Goal: Find specific page/section: Find specific page/section

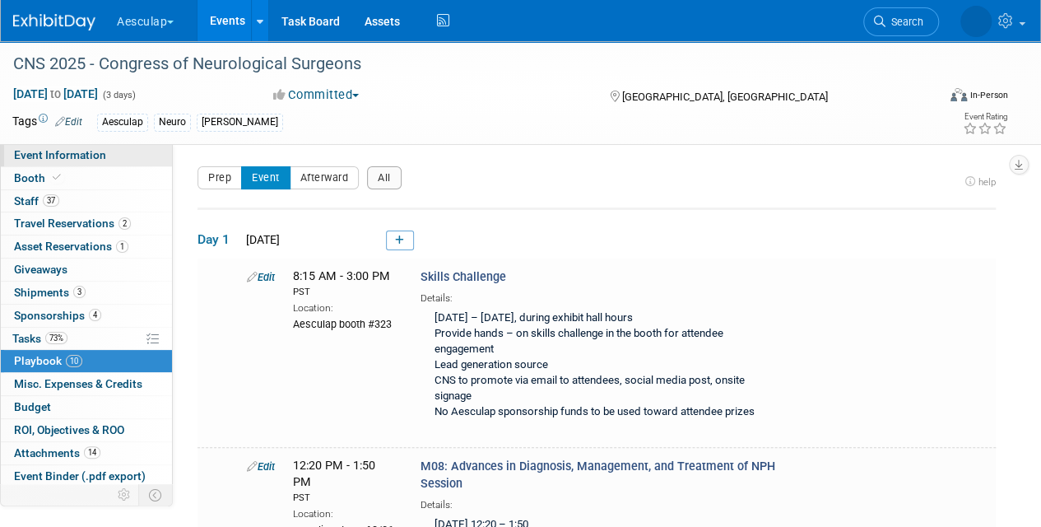
click at [25, 153] on span "Event Information" at bounding box center [60, 154] width 92 height 13
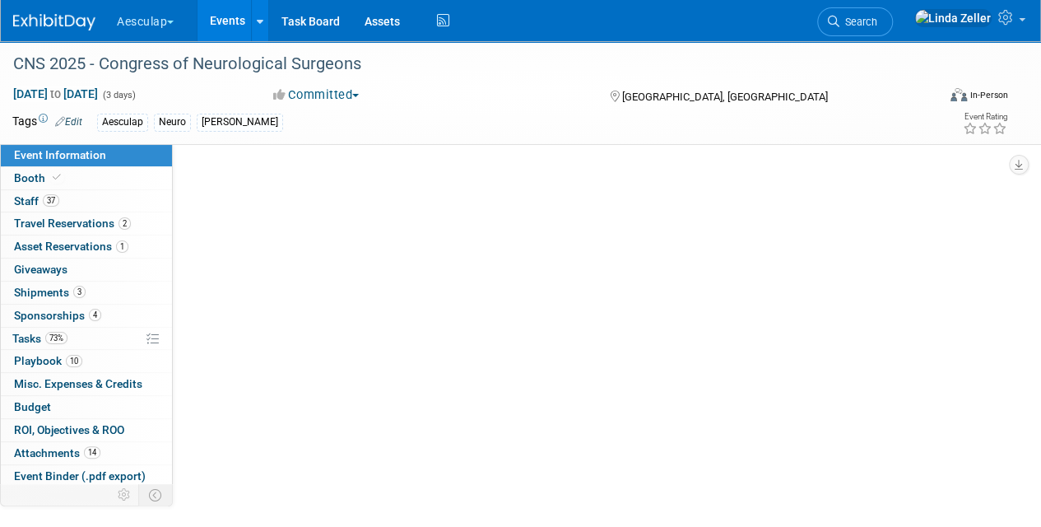
select select "Approved by Compliance"
select select "Neuro"
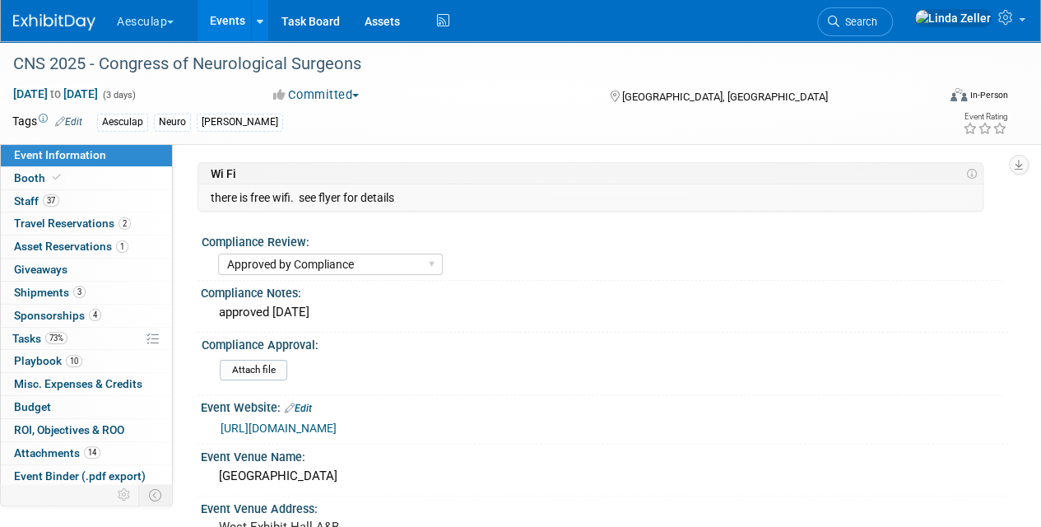
click at [299, 429] on link "[URL][DOMAIN_NAME]" at bounding box center [279, 427] width 116 height 13
click at [877, 24] on span "Search" at bounding box center [858, 22] width 38 height 12
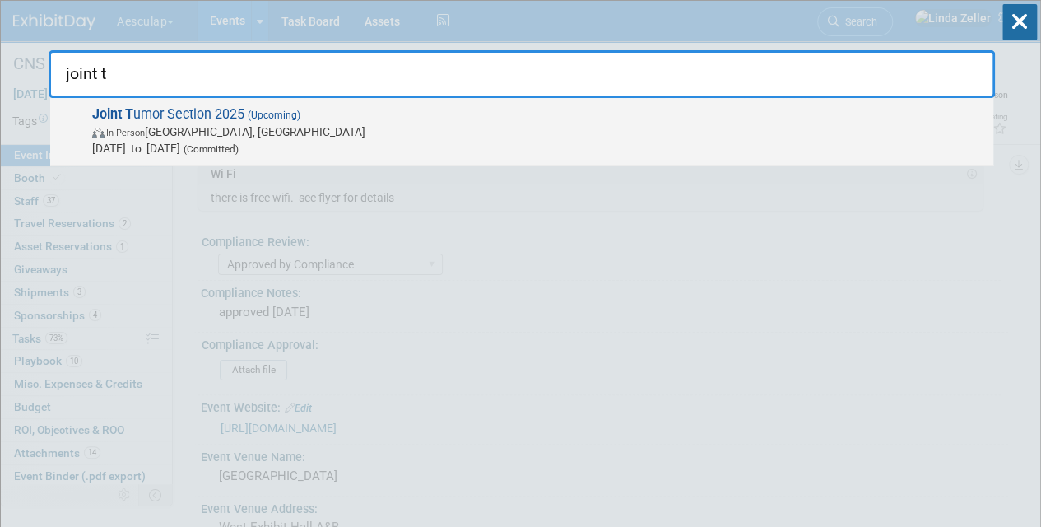
type input "joint t"
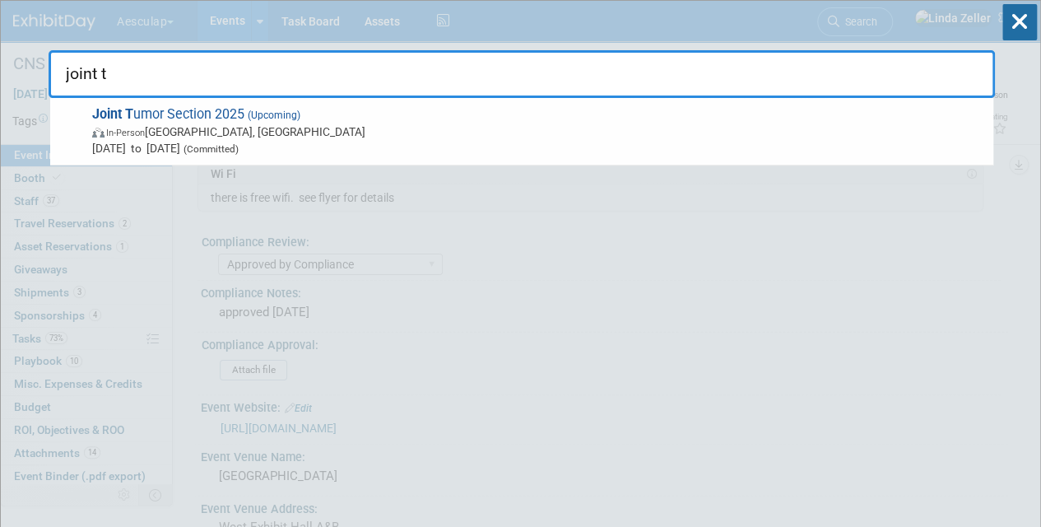
click at [124, 120] on strong "Joint T" at bounding box center [112, 114] width 41 height 16
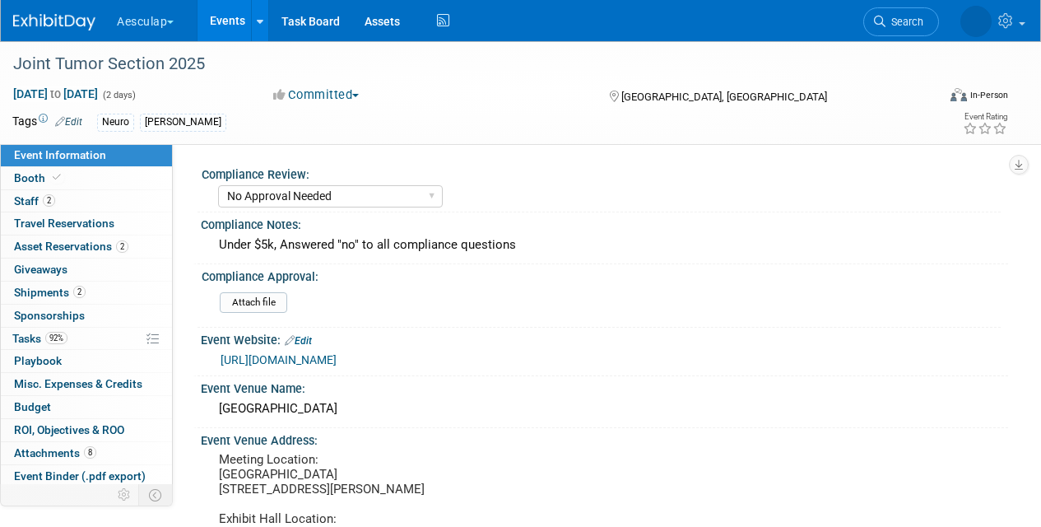
select select "No Approval Needed"
select select "Neuro"
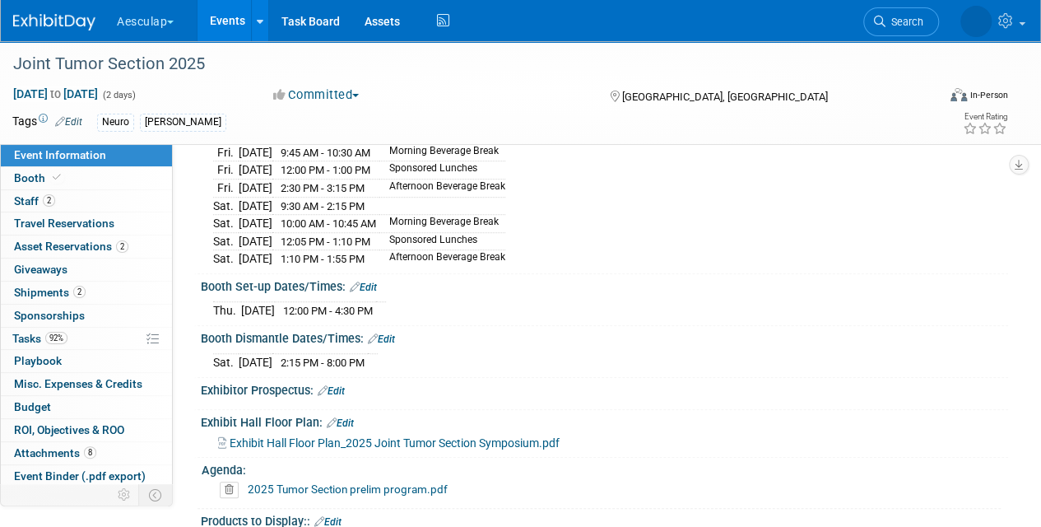
scroll to position [494, 0]
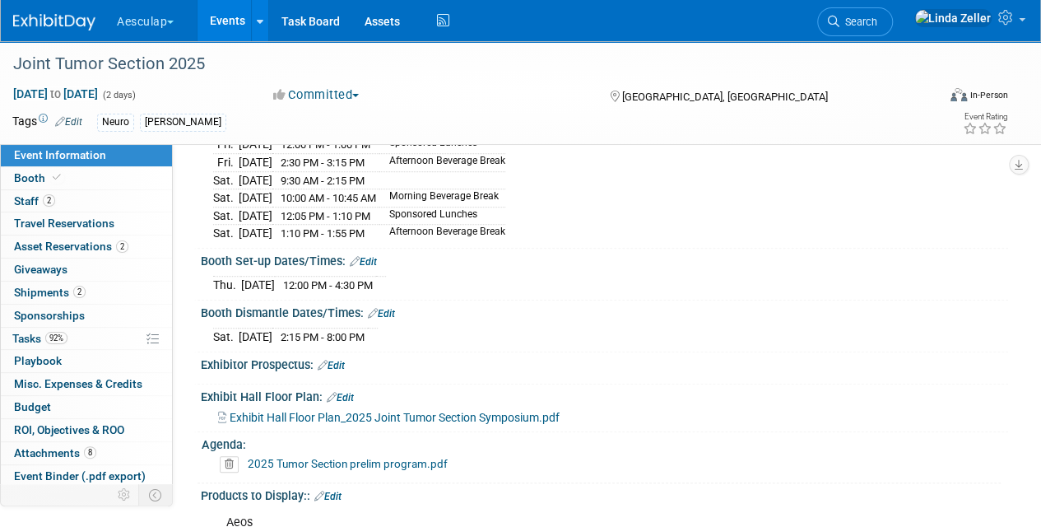
click at [296, 420] on span "Exhibit Hall Floor Plan_2025 Joint Tumor Section Symposium.pdf" at bounding box center [395, 417] width 330 height 13
